Goal: Task Accomplishment & Management: Manage account settings

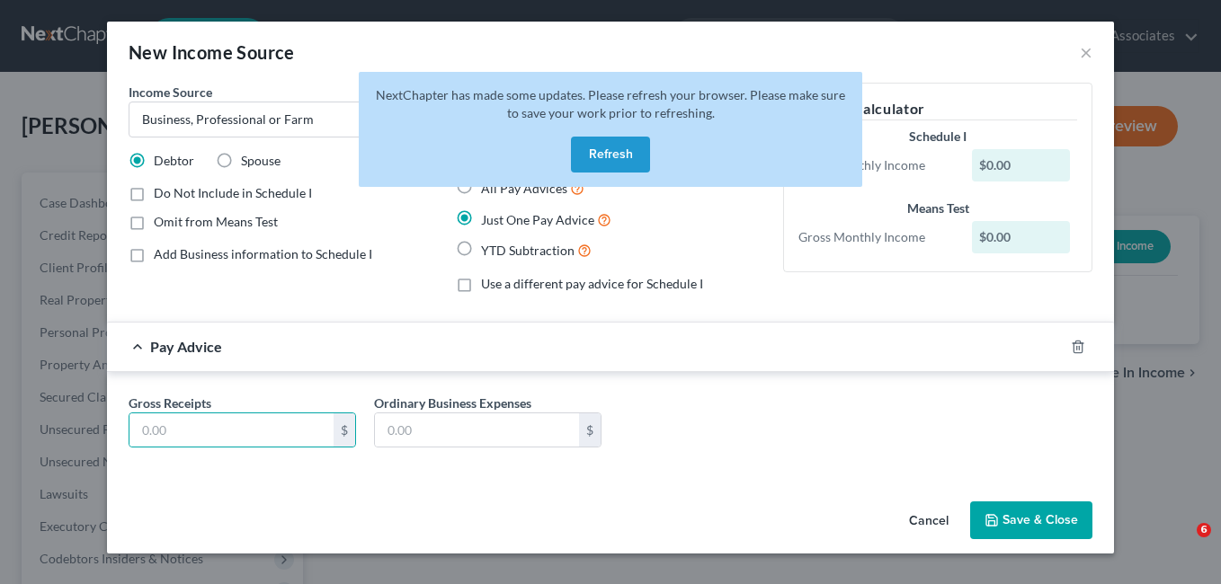
select select "10"
select select "0"
drag, startPoint x: 607, startPoint y: 155, endPoint x: 592, endPoint y: 219, distance: 66.3
click at [607, 154] on button "Refresh" at bounding box center [610, 155] width 79 height 36
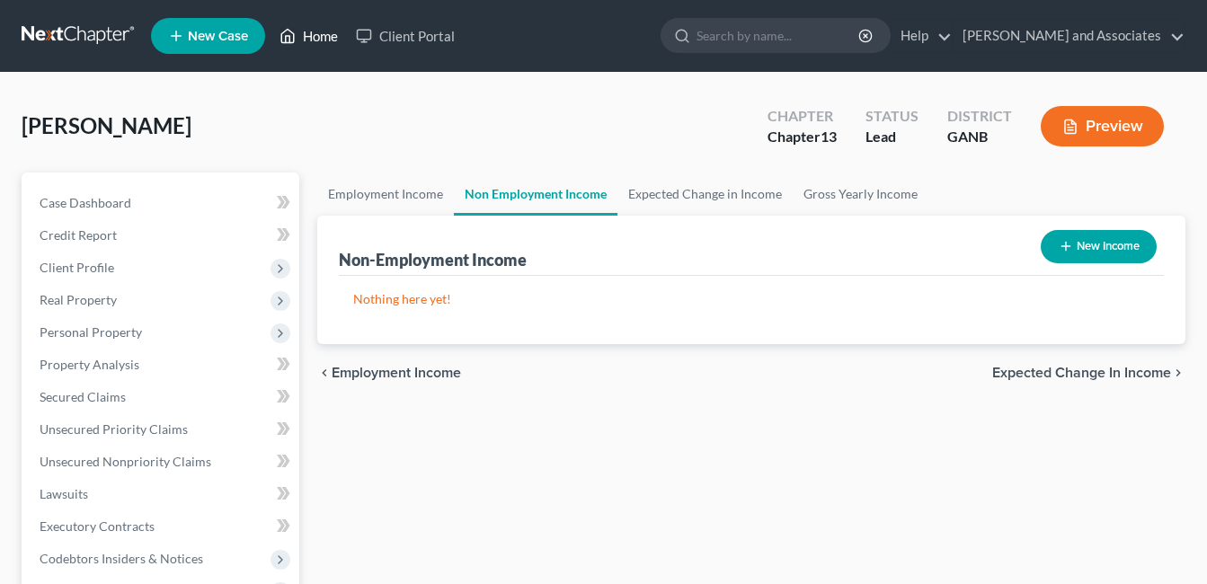
click at [322, 33] on link "Home" at bounding box center [309, 36] width 76 height 32
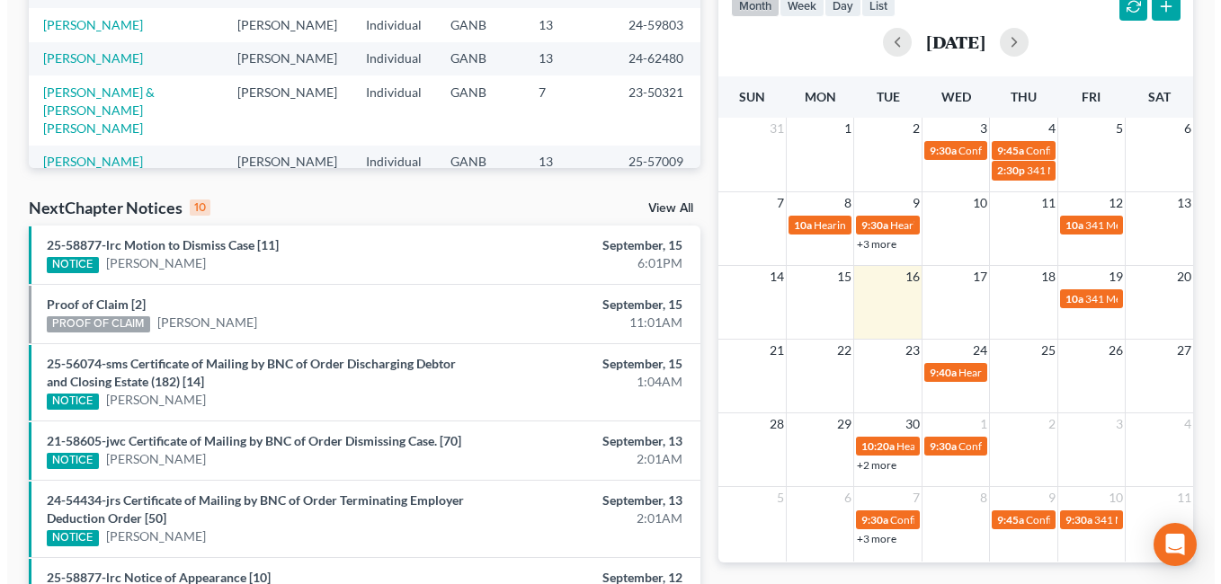
scroll to position [360, 0]
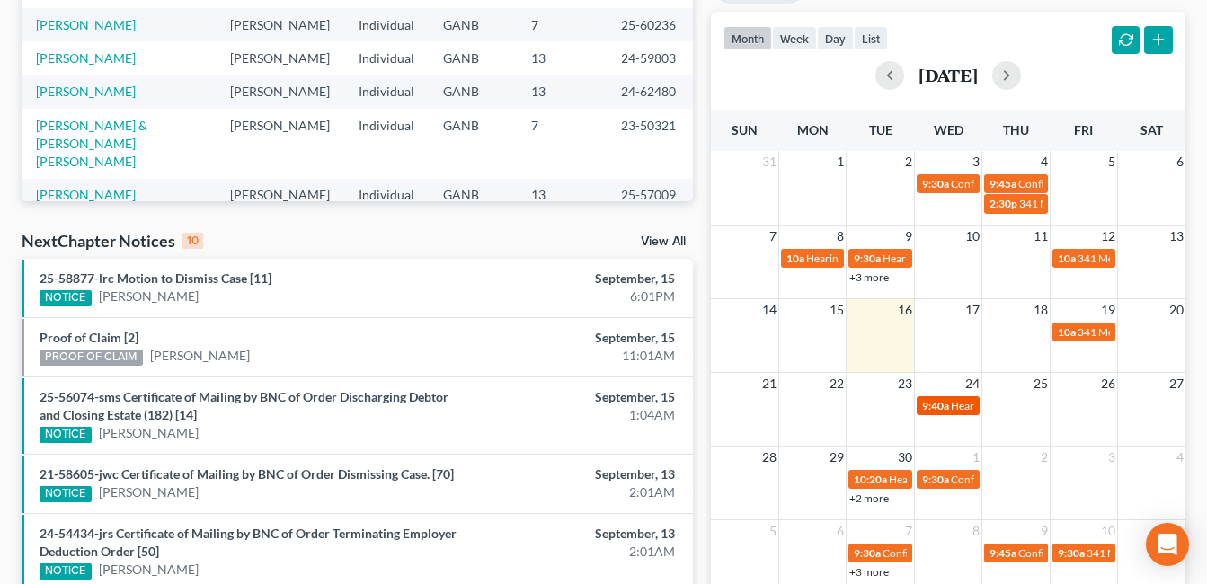
click at [947, 405] on span "9:40a" at bounding box center [935, 405] width 27 height 13
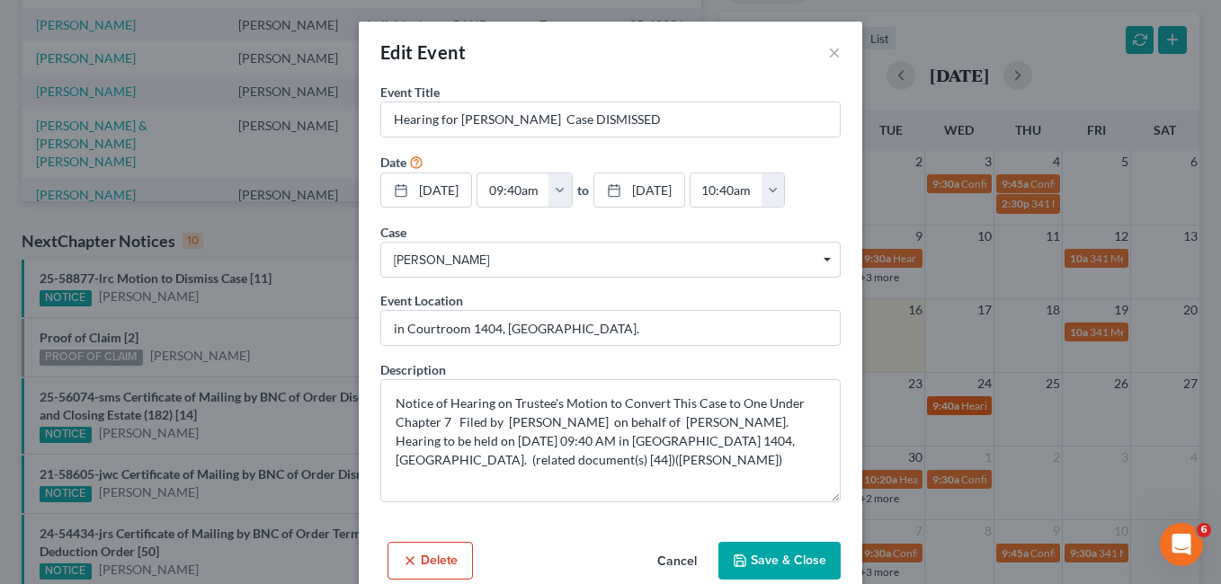
scroll to position [0, 0]
click at [828, 49] on button "×" at bounding box center [834, 52] width 13 height 22
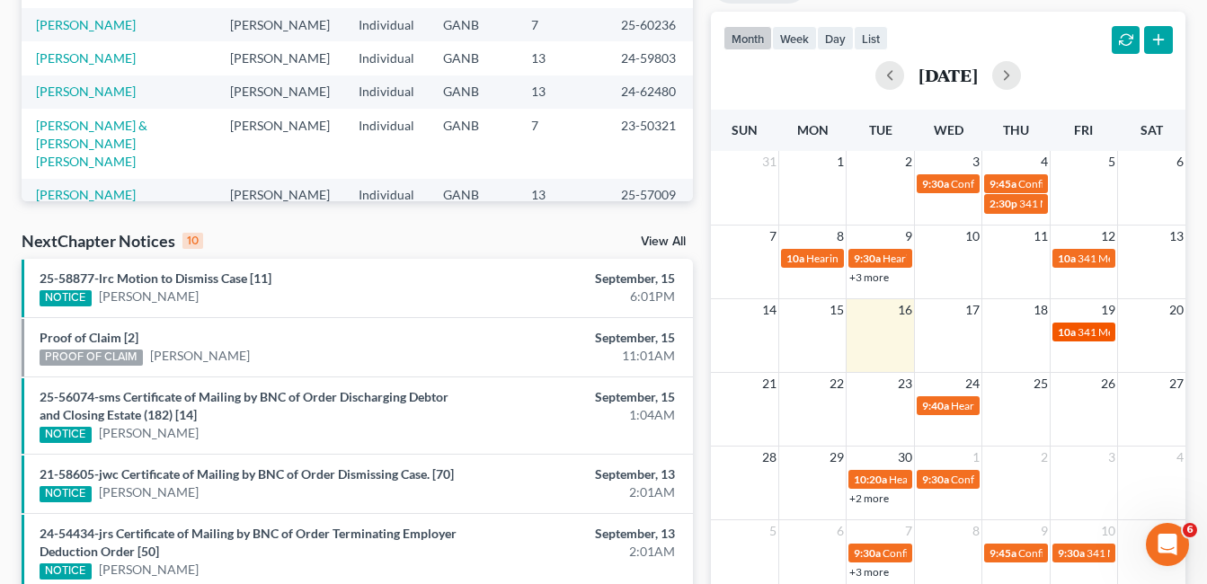
click at [1088, 332] on span "341 Meeting for [PERSON_NAME]" at bounding box center [1159, 331] width 162 height 13
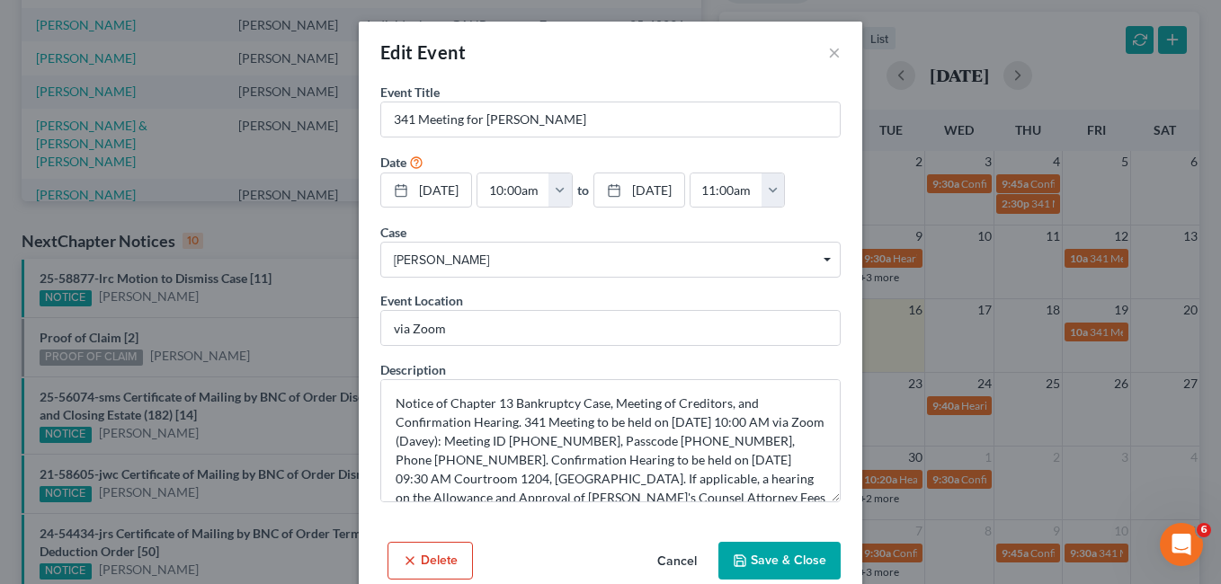
click at [566, 262] on span "Truitt, Catherine" at bounding box center [610, 260] width 433 height 19
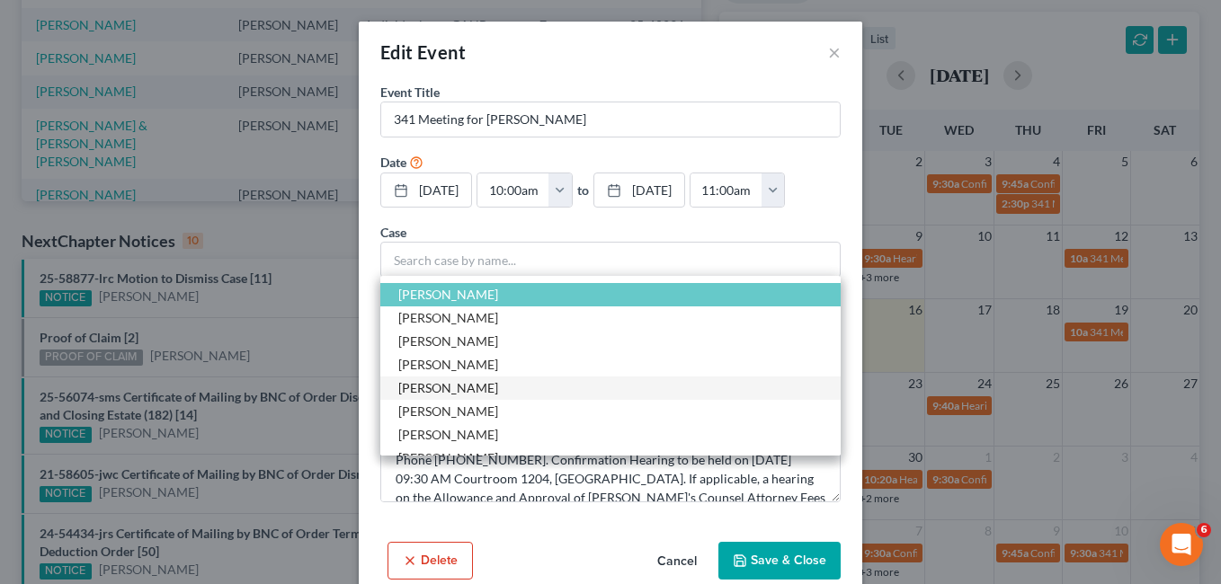
click at [459, 389] on span "Truitt, Catherine" at bounding box center [448, 387] width 100 height 15
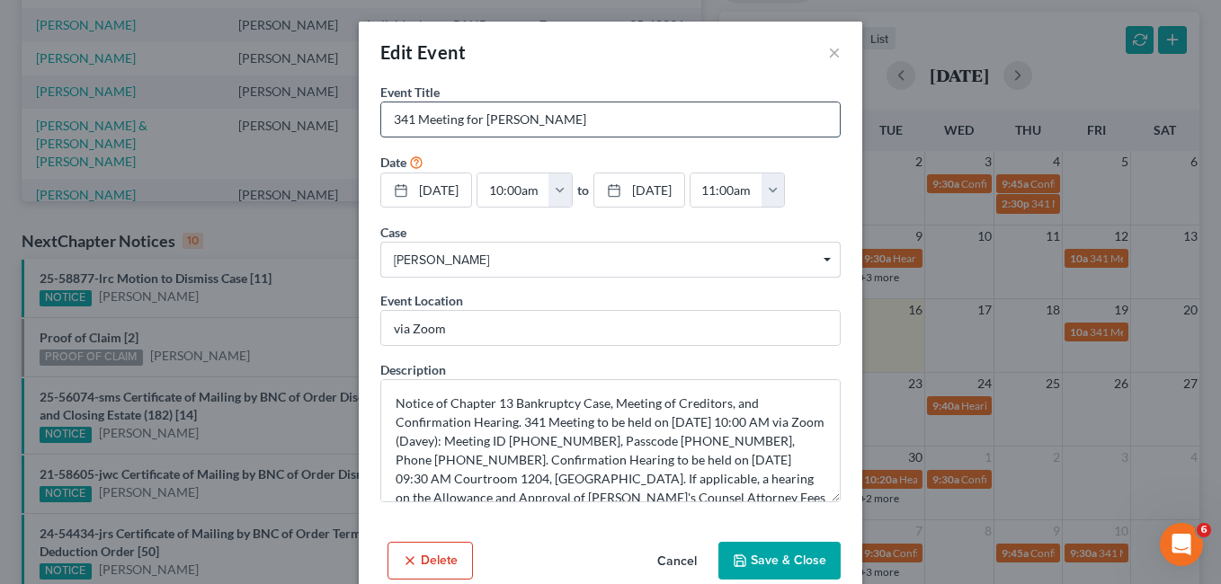
click at [689, 119] on input "341 Meeting for Catherine Truitt" at bounding box center [610, 119] width 459 height 34
type input "341 Meeting for Catherine Truitt DISMISSED"
click at [776, 552] on button "Save & Close" at bounding box center [779, 561] width 122 height 38
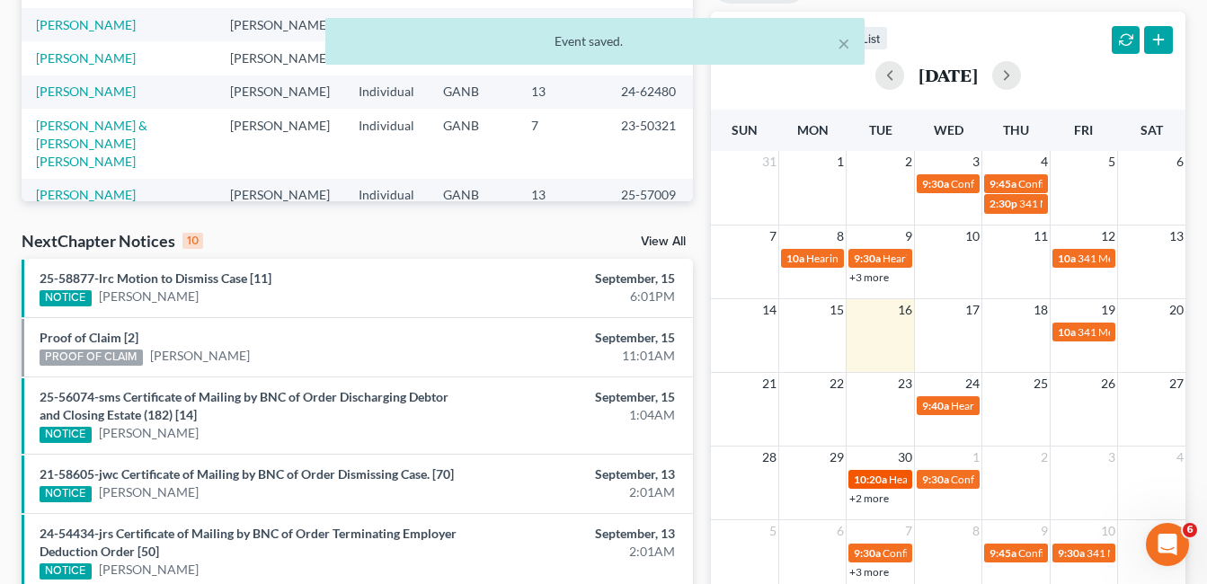
click at [880, 478] on span "10:20a" at bounding box center [870, 479] width 33 height 13
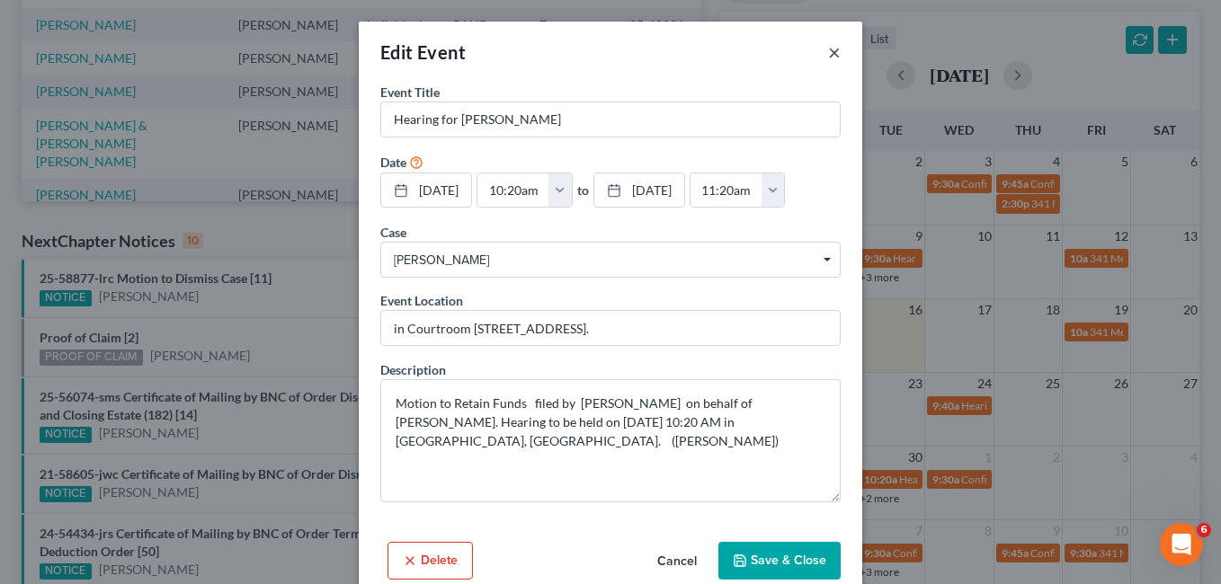
click at [828, 50] on button "×" at bounding box center [834, 52] width 13 height 22
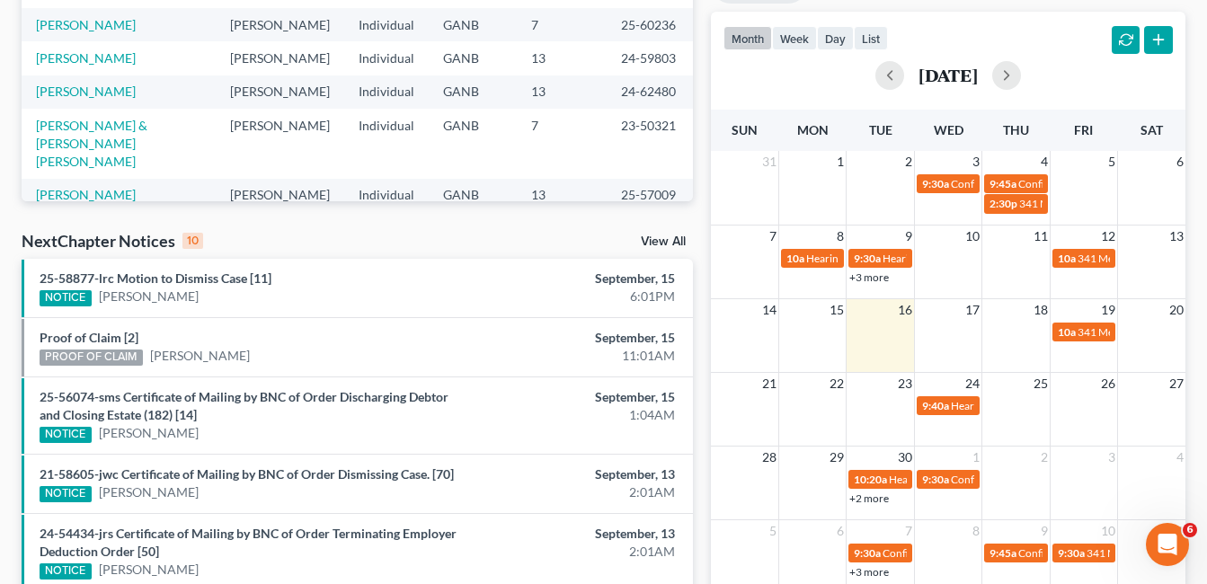
click at [879, 498] on link "+2 more" at bounding box center [870, 498] width 40 height 13
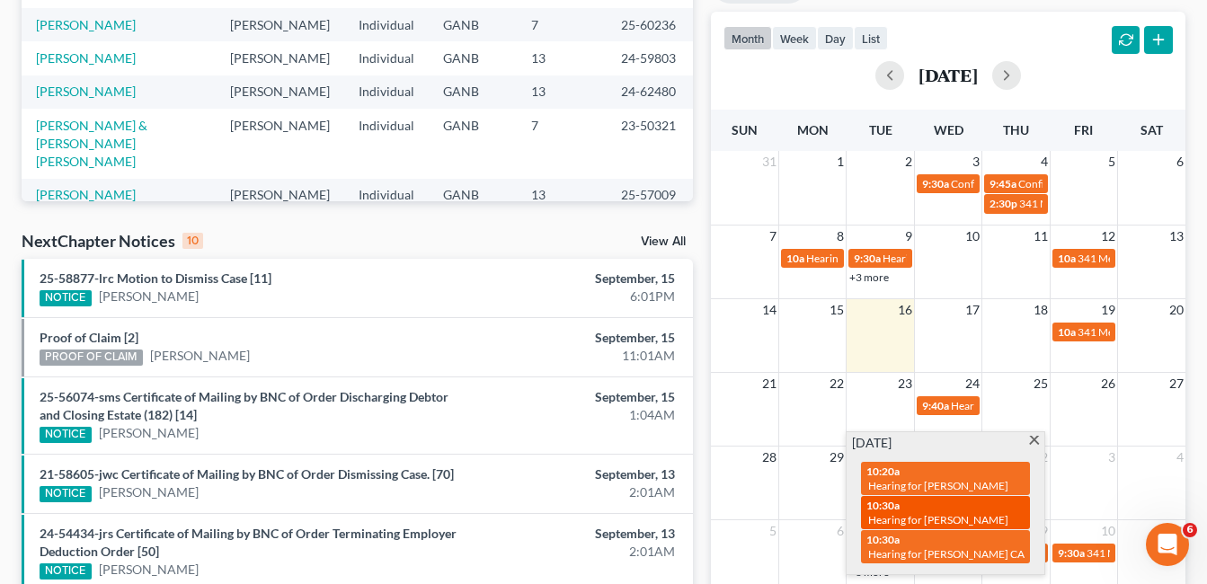
click at [957, 519] on span "Hearing for Bridget Houston" at bounding box center [938, 519] width 140 height 13
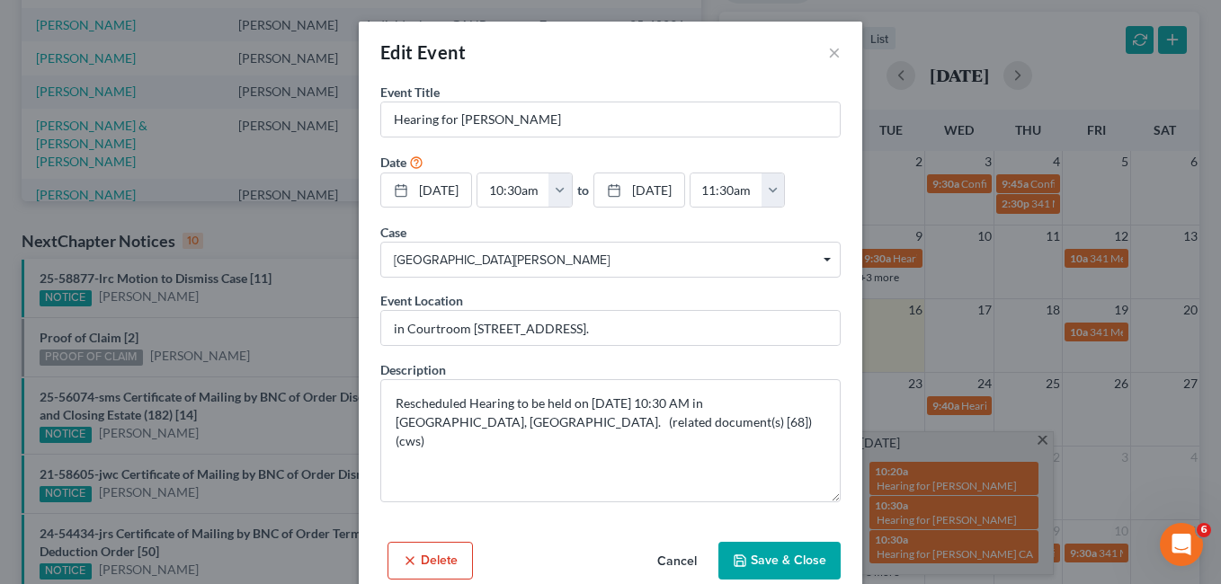
click at [1043, 439] on div "Edit Event × Event Title * Hearing for Bridget Houston Date 9/30/2025 close Dat…" at bounding box center [610, 292] width 1221 height 584
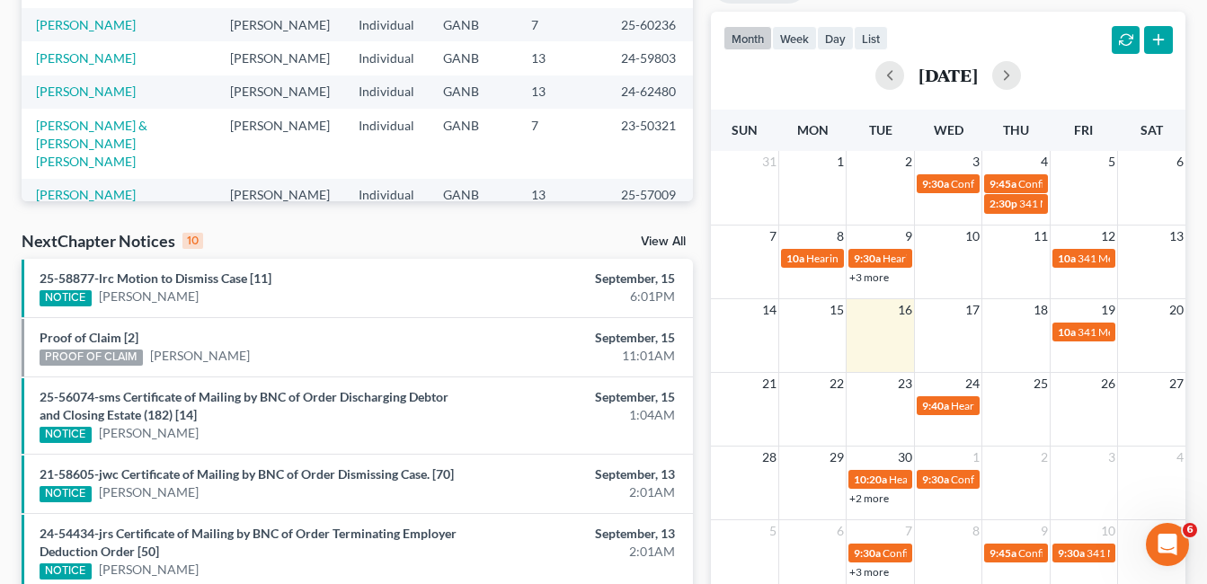
click at [882, 497] on link "+2 more" at bounding box center [870, 498] width 40 height 13
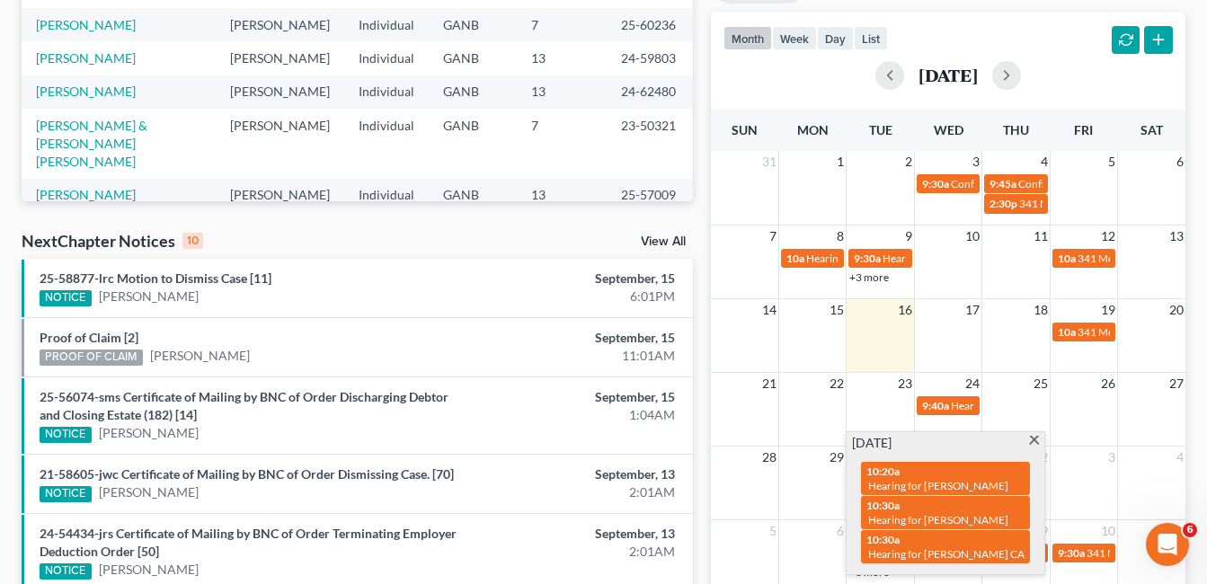
click at [1035, 438] on span at bounding box center [1034, 442] width 13 height 12
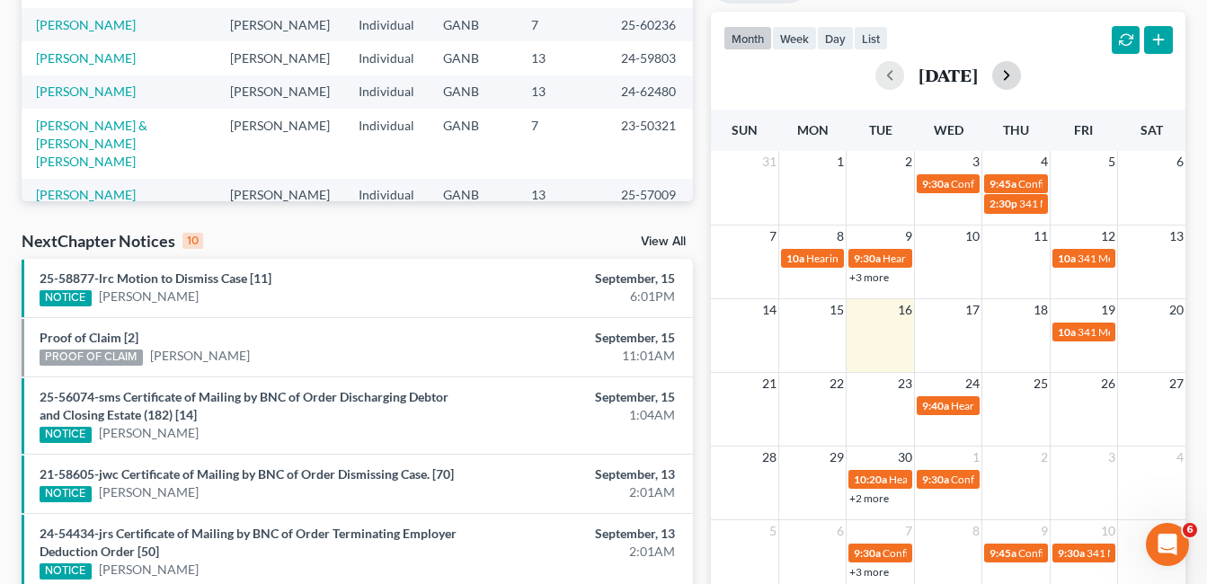
click at [1021, 78] on button "button" at bounding box center [1007, 75] width 29 height 29
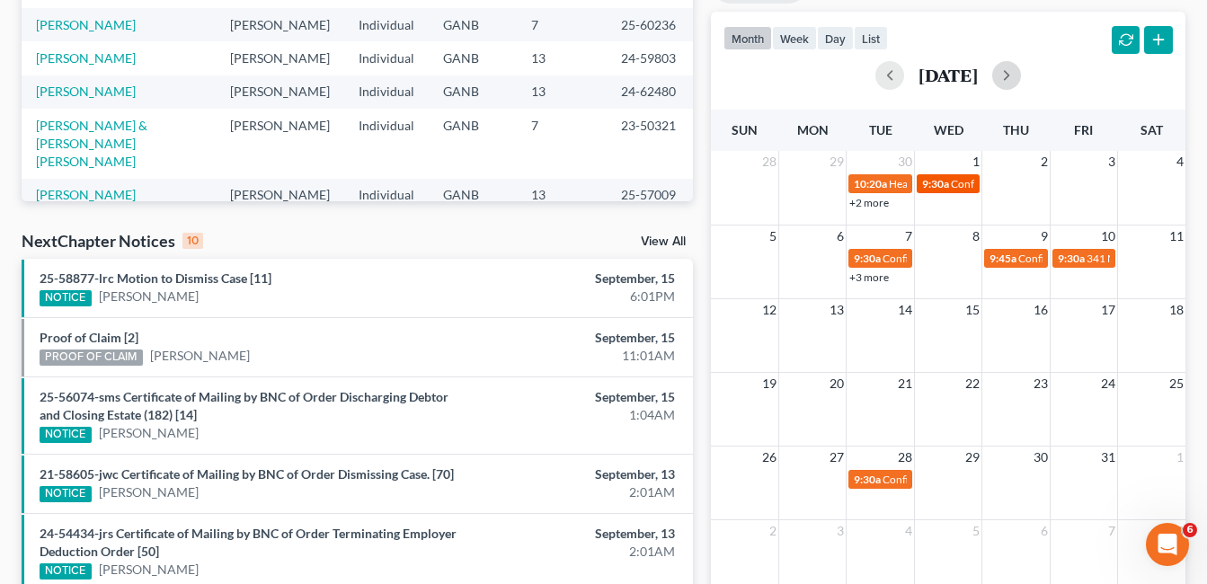
click at [959, 184] on span "Confirmation Hearing for Jasmine Davis" at bounding box center [1054, 183] width 206 height 13
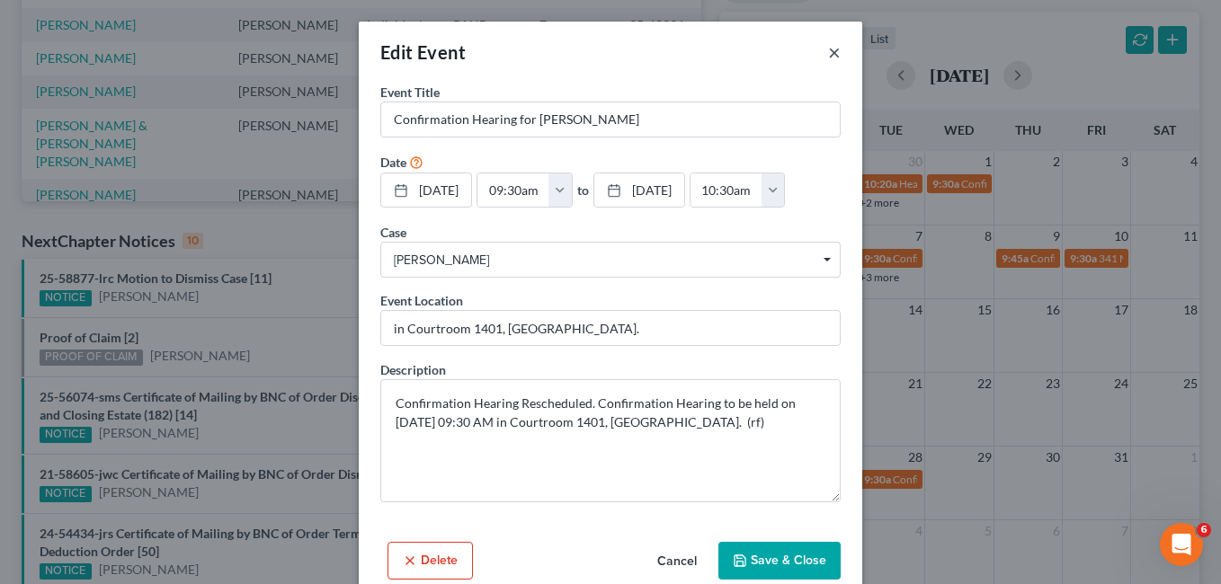
click at [828, 56] on button "×" at bounding box center [834, 52] width 13 height 22
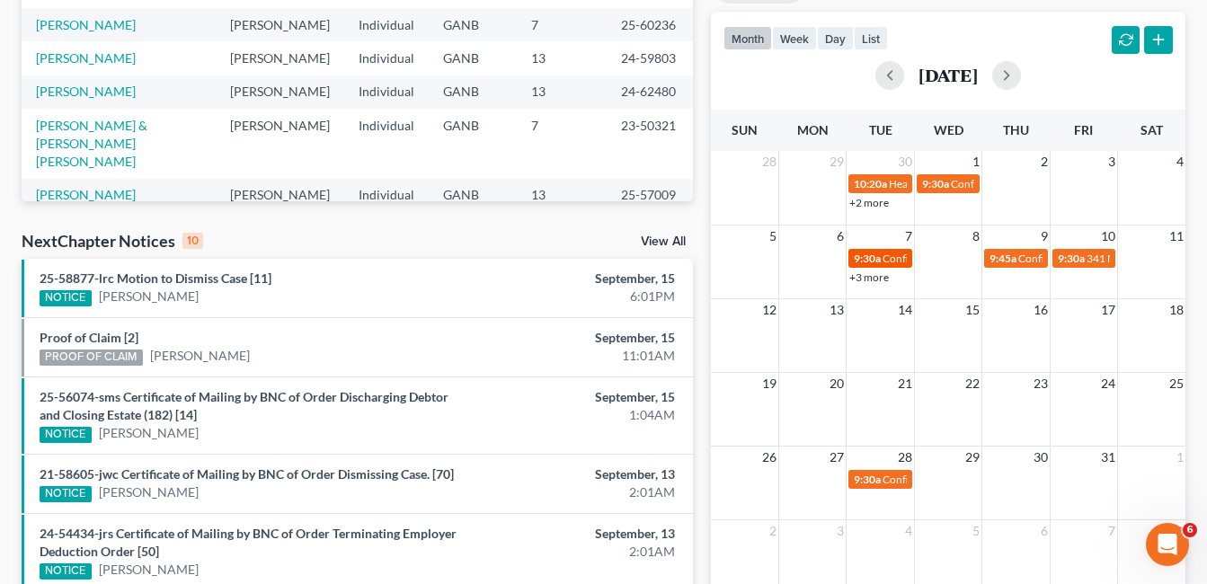
click at [882, 258] on div "9:30a Confirmation Hearing for Roberta Talley" at bounding box center [880, 258] width 52 height 13
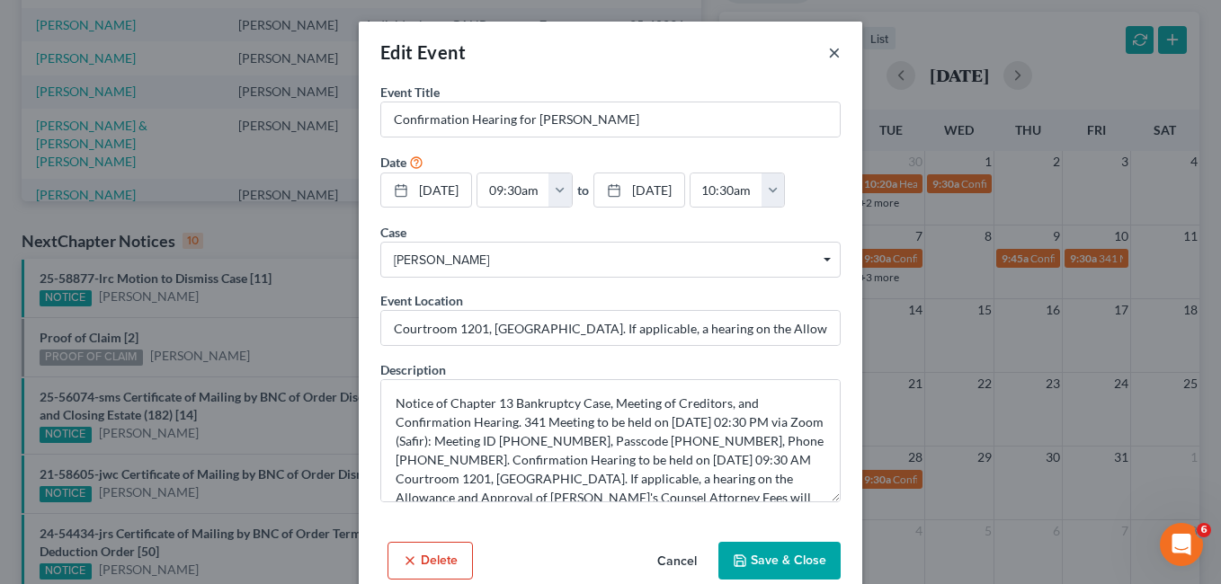
click at [829, 50] on button "×" at bounding box center [834, 52] width 13 height 22
click at [825, 53] on div at bounding box center [610, 292] width 1221 height 584
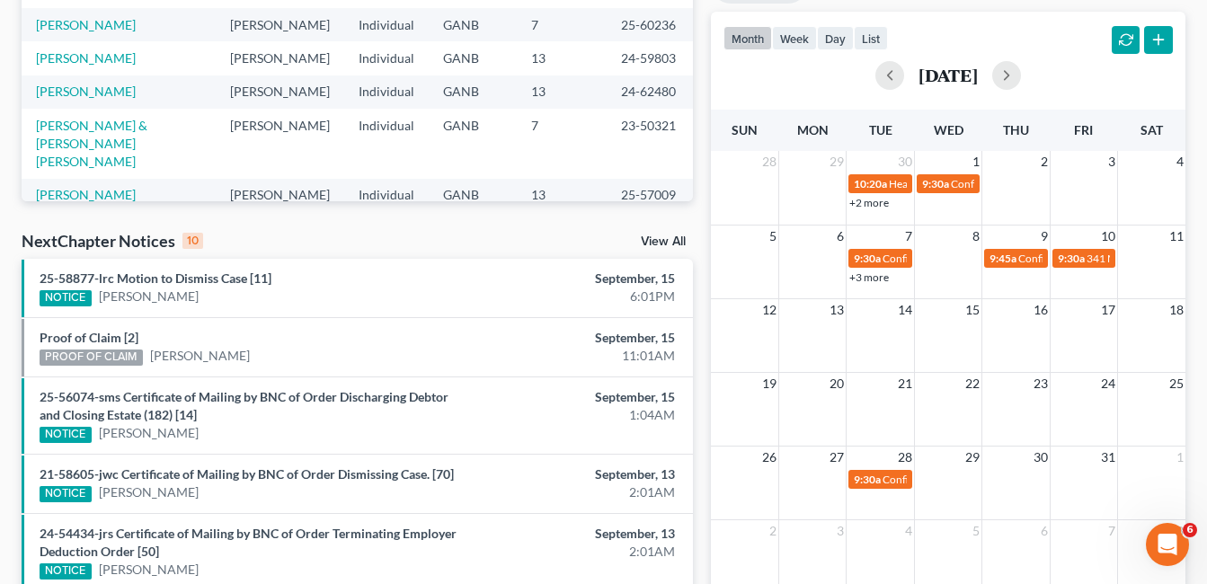
click at [867, 276] on link "+3 more" at bounding box center [870, 277] width 40 height 13
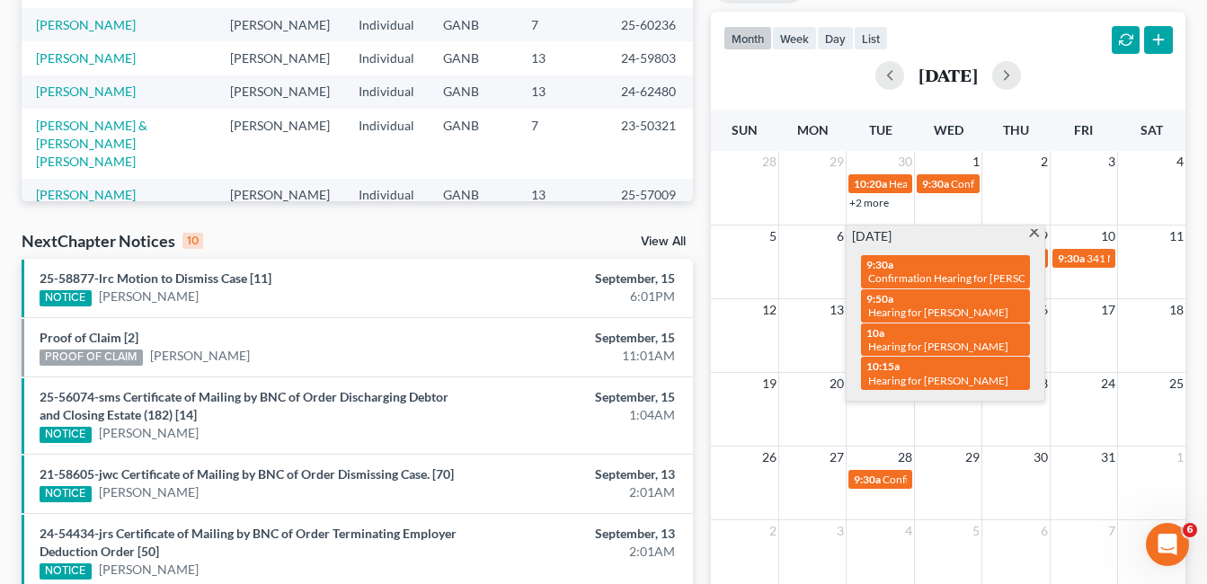
click at [1036, 231] on span at bounding box center [1034, 235] width 13 height 12
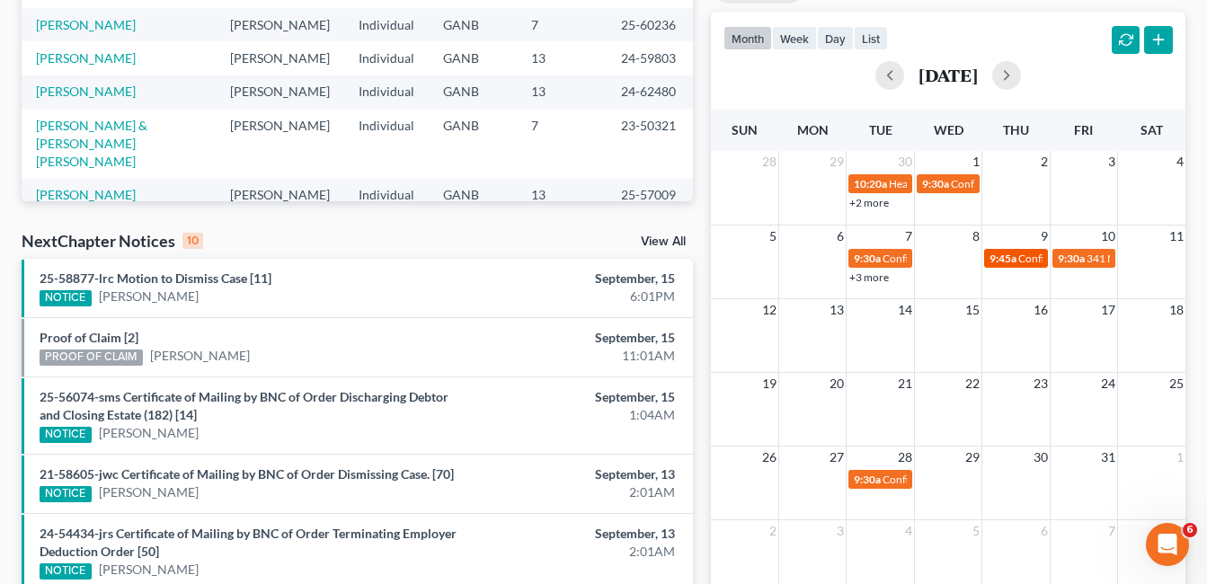
click at [1027, 260] on span "Confirmation Hearing for Tony Holmes" at bounding box center [1122, 258] width 206 height 13
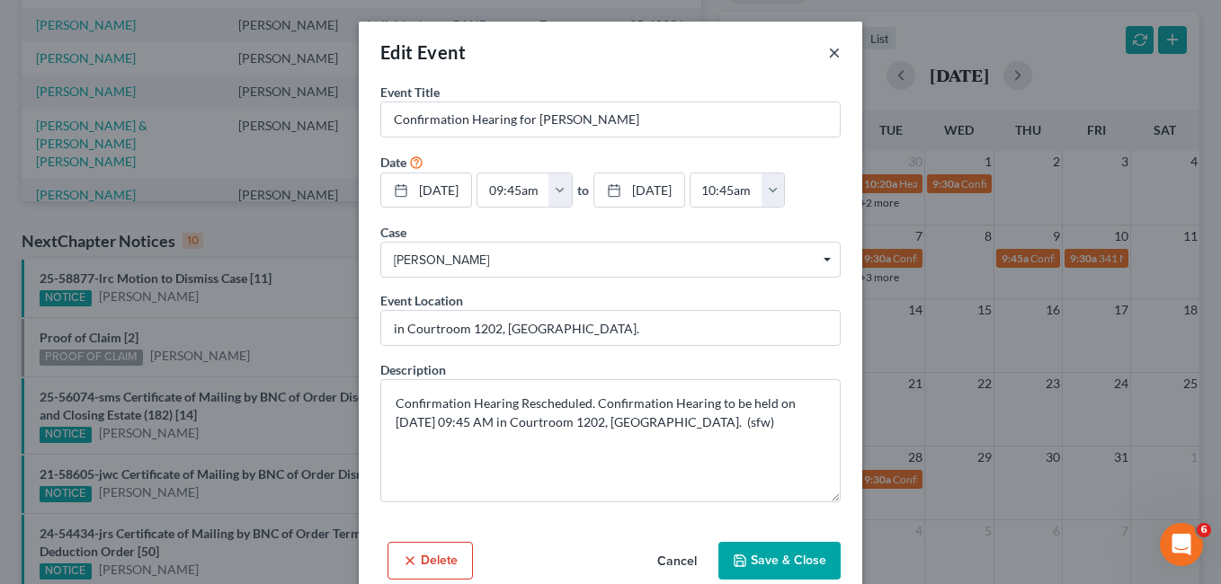
click at [828, 48] on button "×" at bounding box center [834, 52] width 13 height 22
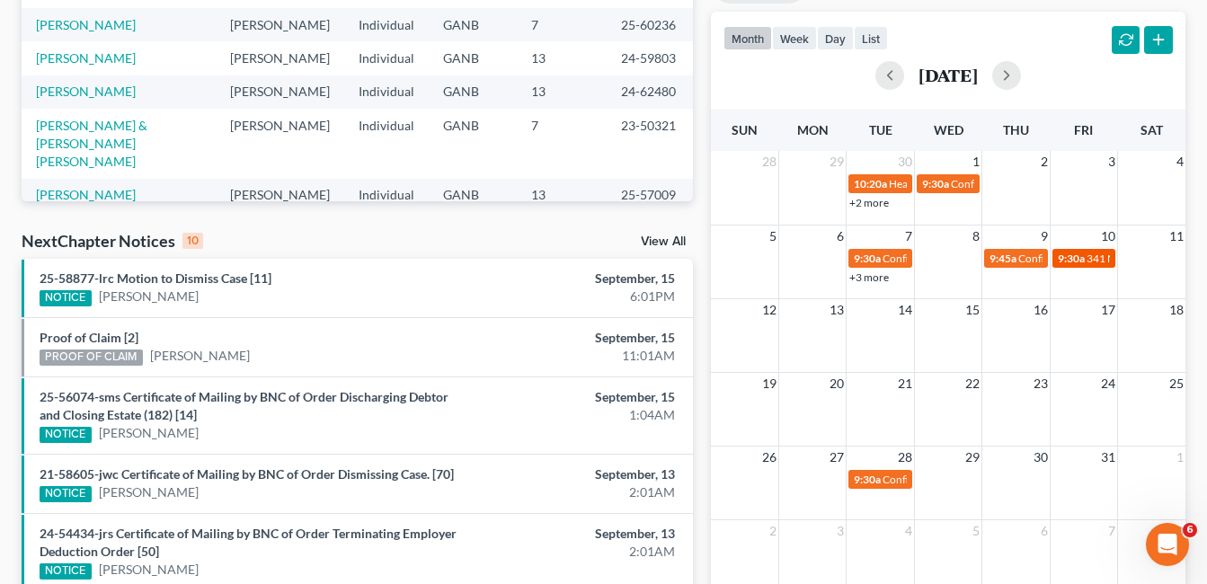
click at [1094, 258] on span "341 Meeting for Billie Boyd-Cox" at bounding box center [1168, 258] width 162 height 13
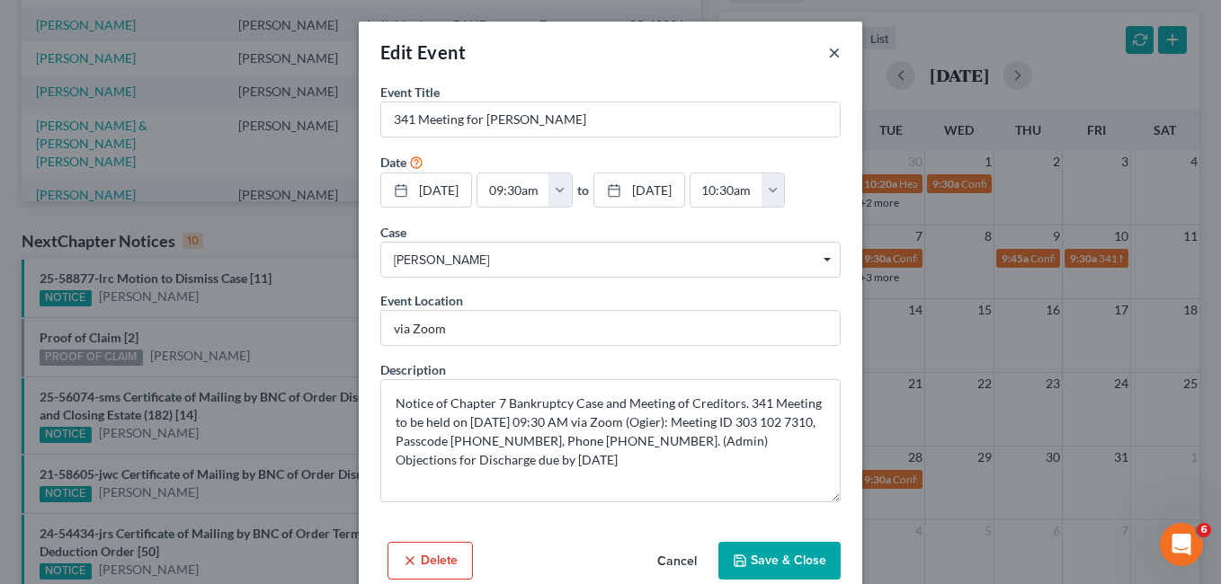
click at [828, 55] on button "×" at bounding box center [834, 52] width 13 height 22
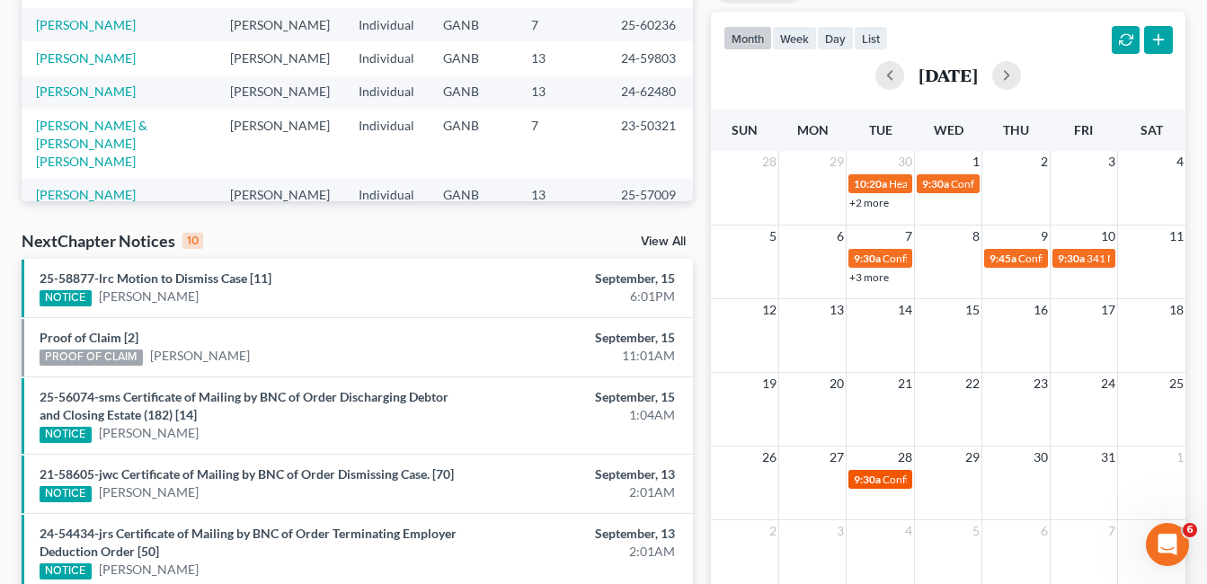
click at [865, 481] on span "9:30a" at bounding box center [867, 479] width 27 height 13
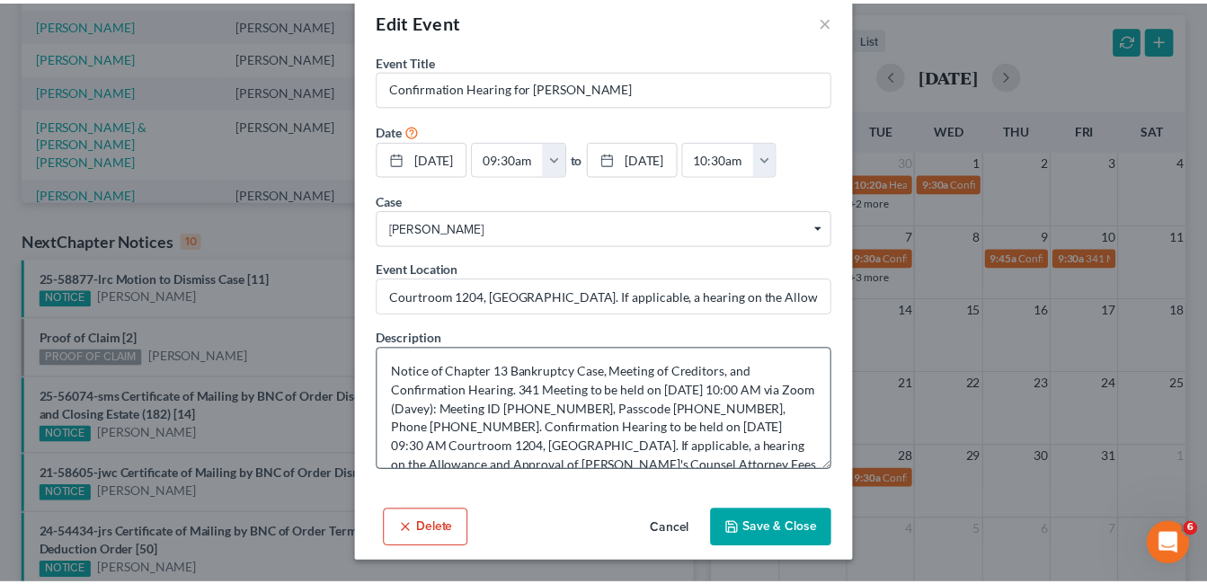
scroll to position [68, 0]
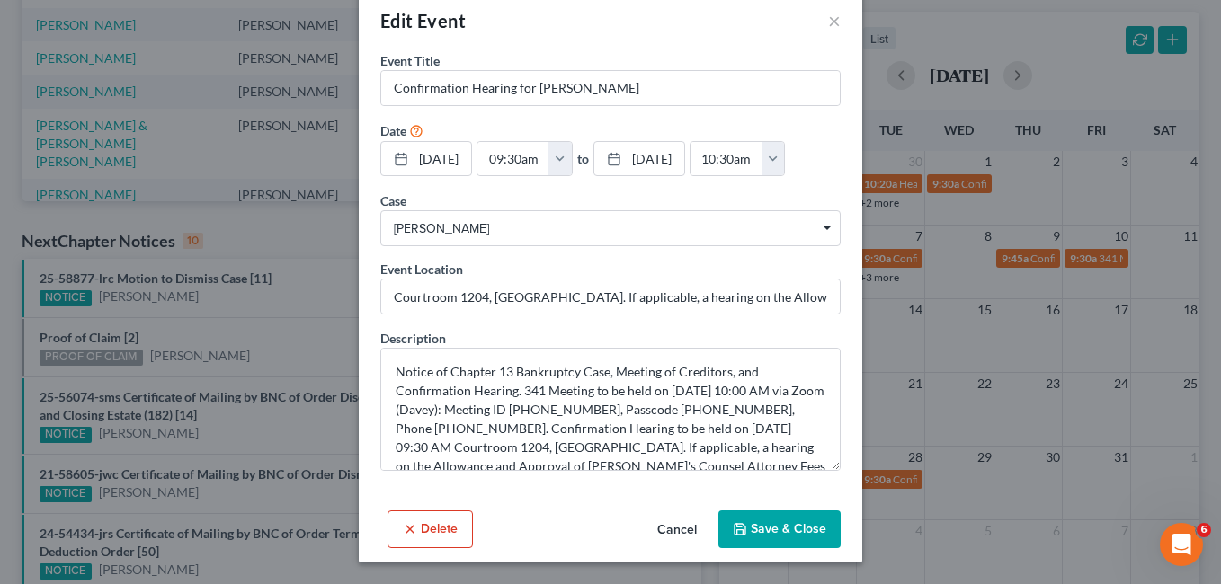
click at [427, 530] on button "Delete" at bounding box center [429, 530] width 85 height 38
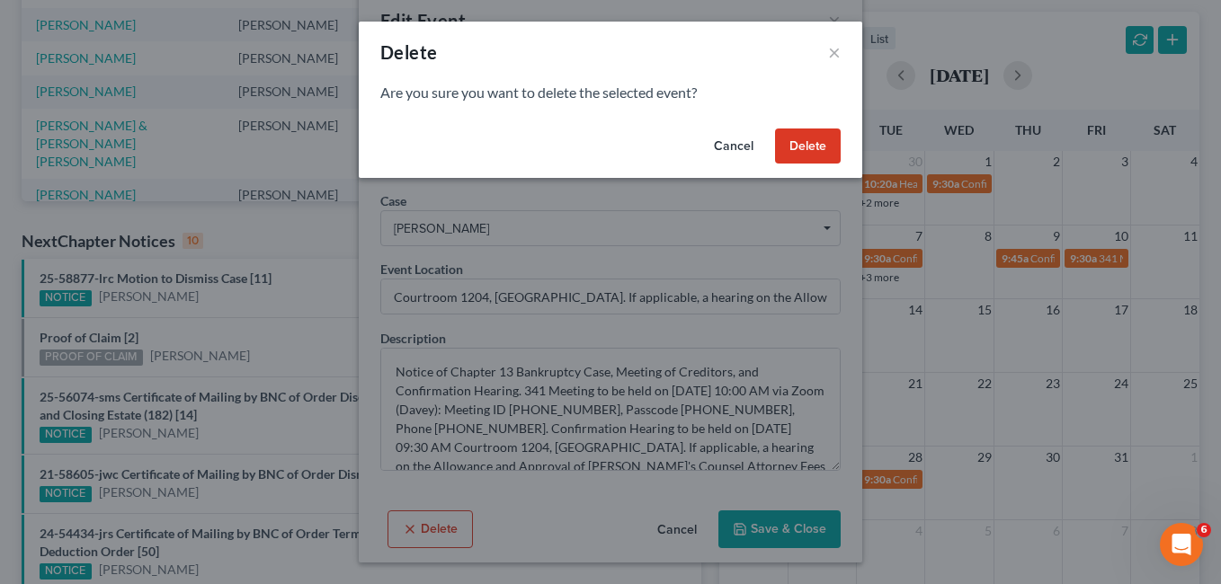
click at [811, 155] on button "Delete" at bounding box center [808, 147] width 66 height 36
